Goal: Task Accomplishment & Management: Manage account settings

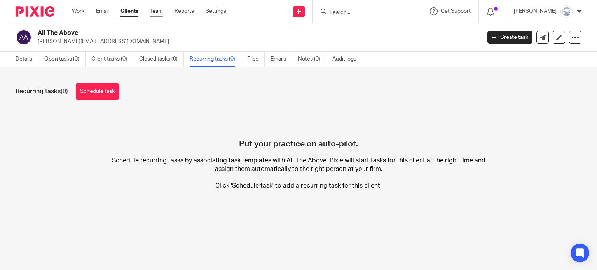
click at [161, 11] on link "Team" at bounding box center [156, 11] width 13 height 8
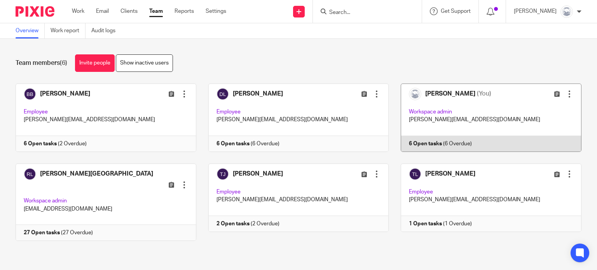
click at [416, 144] on link at bounding box center [485, 118] width 193 height 68
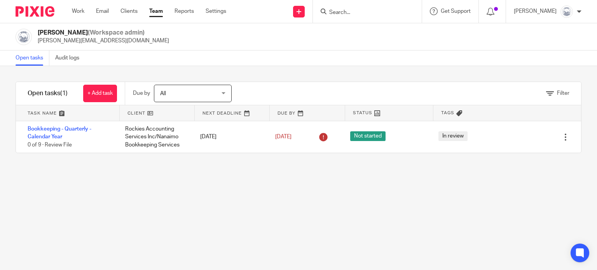
click at [196, 89] on span "All" at bounding box center [188, 93] width 57 height 16
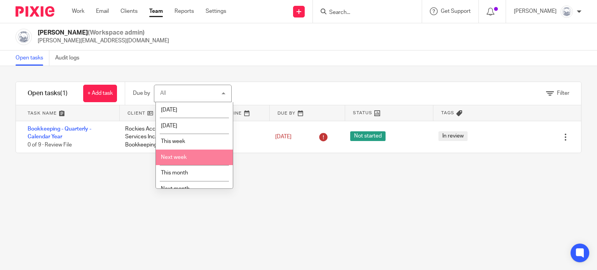
click at [180, 159] on span "Next week" at bounding box center [174, 157] width 26 height 5
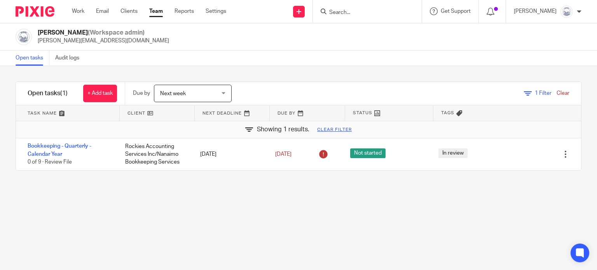
click at [222, 92] on div "Next week Next week" at bounding box center [193, 93] width 78 height 17
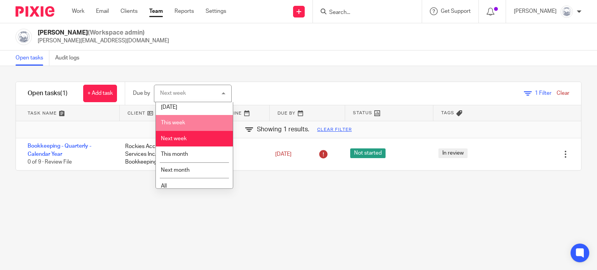
scroll to position [25, 0]
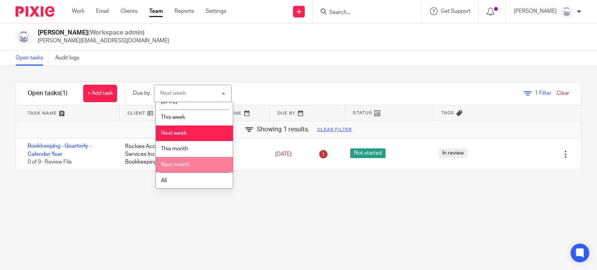
click at [190, 165] on li "Next month" at bounding box center [194, 165] width 77 height 16
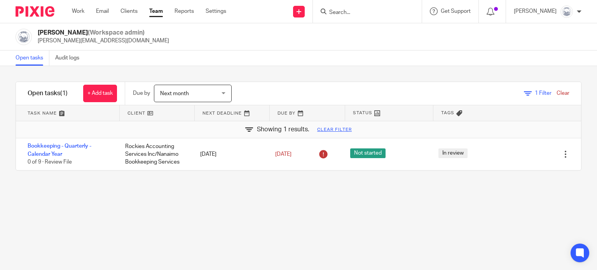
click at [535, 93] on span "1" at bounding box center [536, 93] width 3 height 5
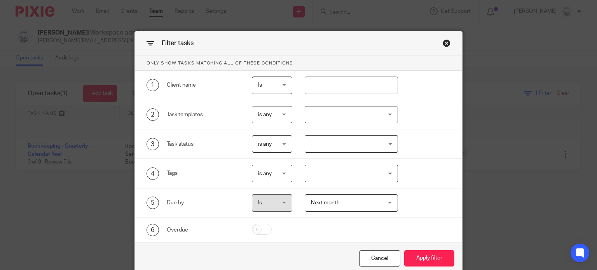
click at [445, 41] on div "Close this dialog window" at bounding box center [447, 43] width 8 height 8
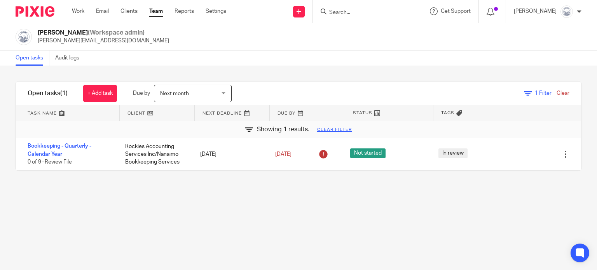
click at [186, 94] on span "Next month" at bounding box center [174, 93] width 29 height 5
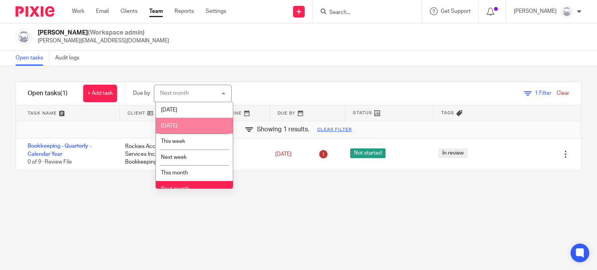
click at [177, 126] on span "[DATE]" at bounding box center [169, 125] width 16 height 5
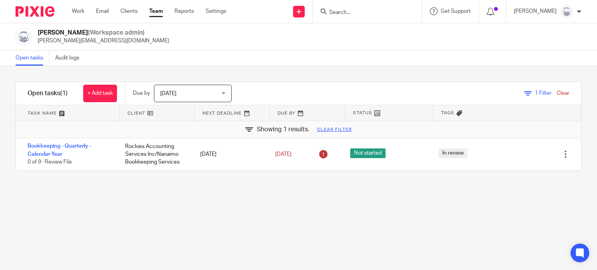
click at [193, 93] on span "[DATE]" at bounding box center [188, 93] width 57 height 16
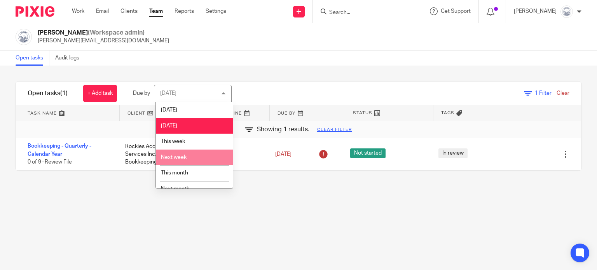
click at [186, 157] on li "Next week" at bounding box center [194, 158] width 77 height 16
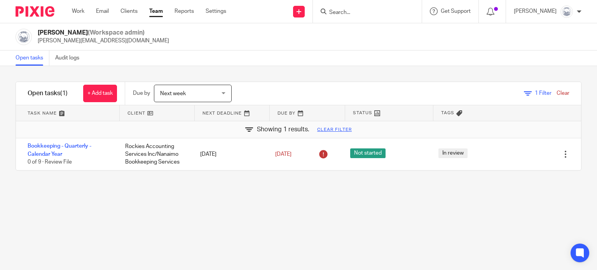
click at [557, 92] on link "Clear" at bounding box center [563, 93] width 13 height 5
